Goal: Task Accomplishment & Management: Manage account settings

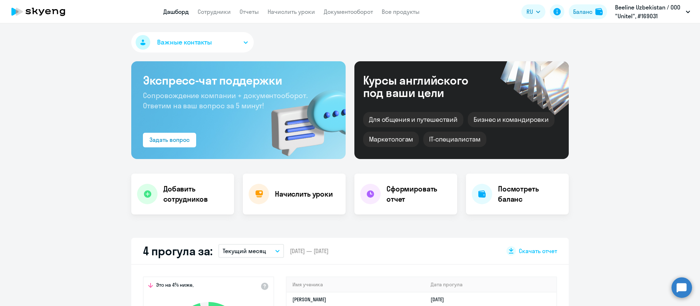
select select "30"
click at [280, 13] on link "Начислить уроки" at bounding box center [290, 11] width 47 height 7
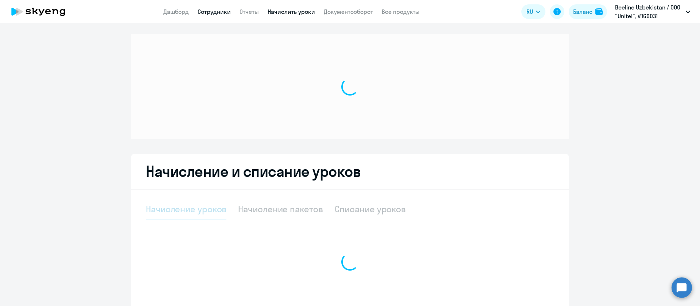
click at [221, 12] on link "Сотрудники" at bounding box center [214, 11] width 33 height 7
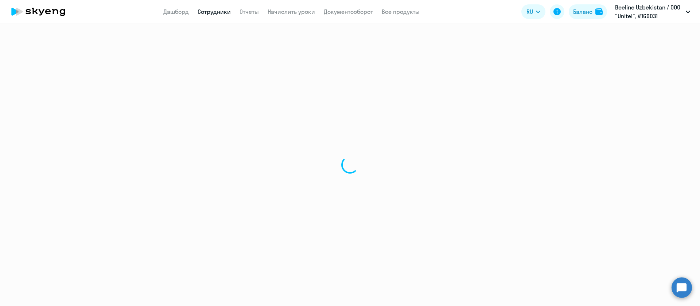
select select "30"
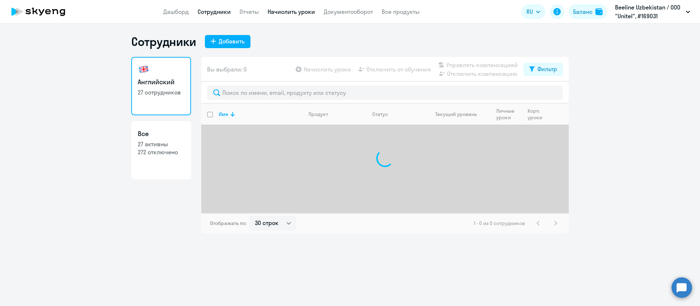
click at [288, 11] on link "Начислить уроки" at bounding box center [290, 11] width 47 height 7
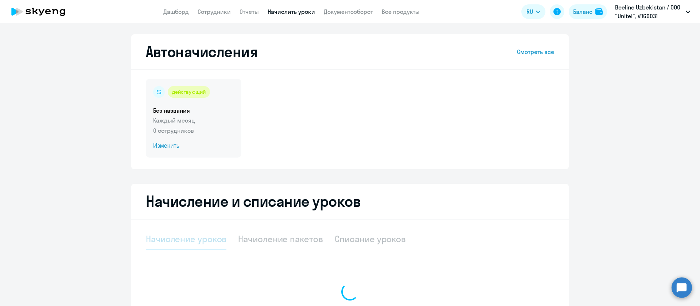
select select "10"
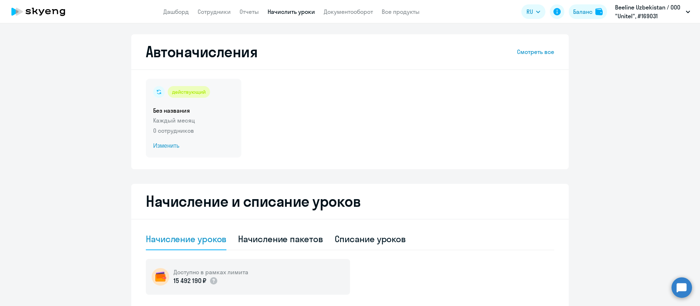
click at [206, 122] on p "Каждый месяц" at bounding box center [193, 120] width 81 height 9
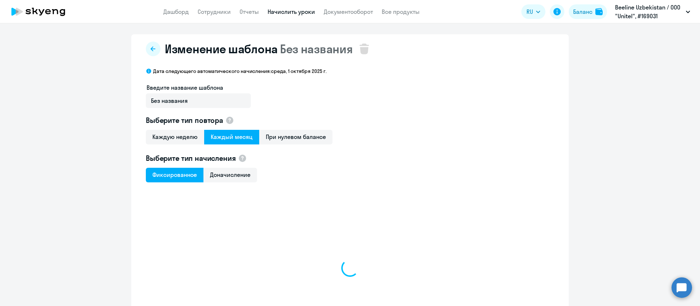
select select "10"
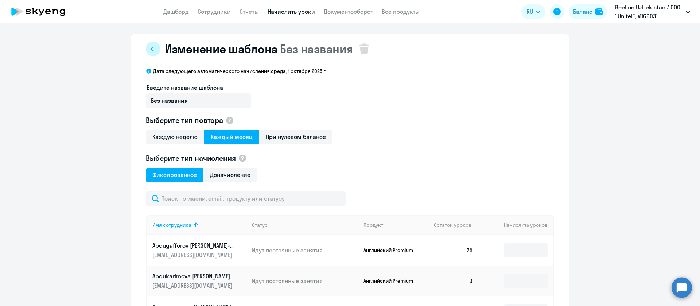
click at [152, 53] on button at bounding box center [153, 49] width 15 height 15
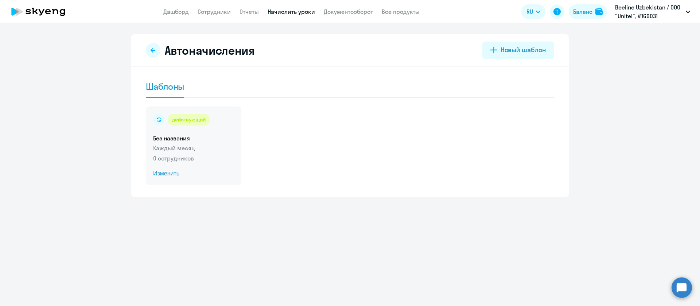
click at [176, 175] on span "Изменить" at bounding box center [193, 173] width 81 height 9
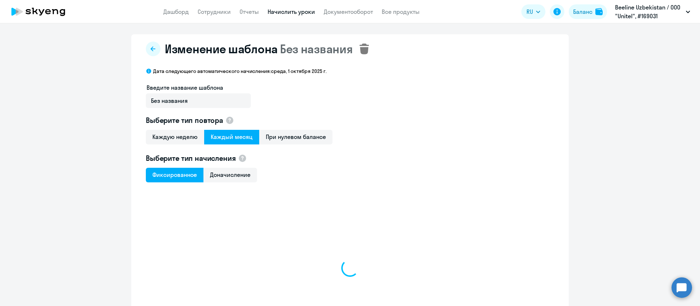
select select "10"
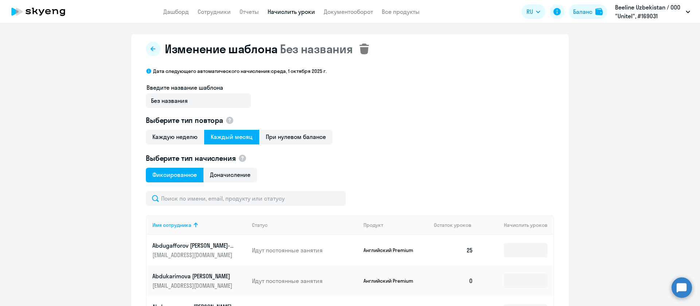
click at [357, 50] on svg-icon at bounding box center [364, 49] width 15 height 15
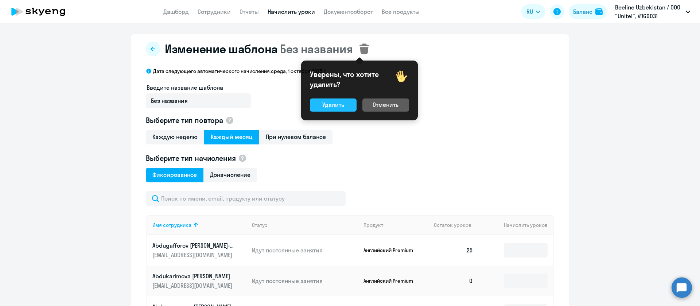
click at [325, 102] on div "Удалить" at bounding box center [333, 104] width 22 height 9
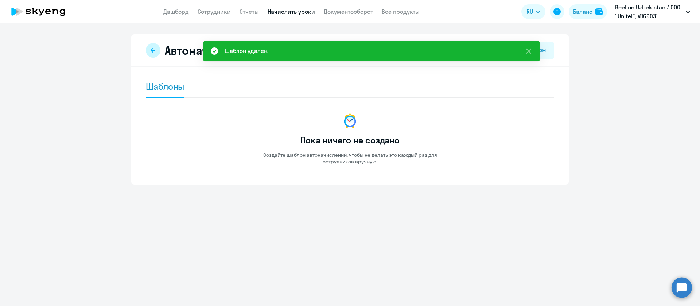
click at [154, 50] on icon at bounding box center [153, 50] width 5 height 5
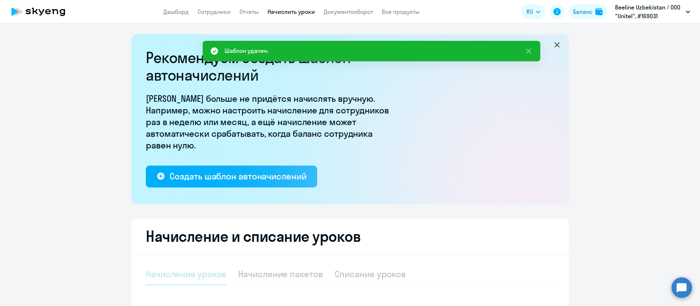
select select "10"
